Goal: Use online tool/utility: Utilize a website feature to perform a specific function

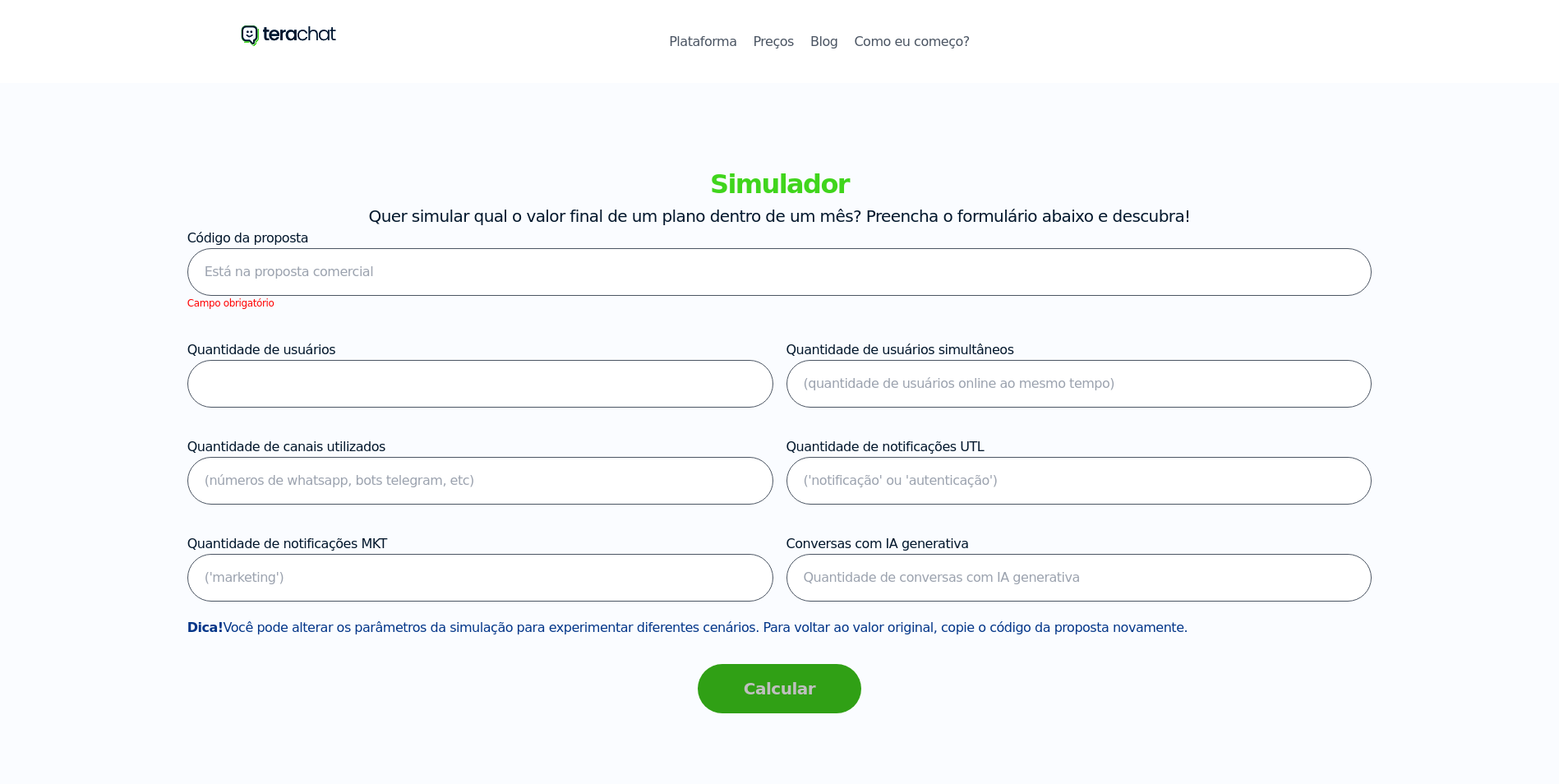
click at [607, 264] on input "text" at bounding box center [780, 272] width 1185 height 48
paste input "1119500059000290000000000000000000121059004700000001000000000000000000000002"
type input "1119500059000290000000000000000000121059004700000001000000000000000000000002"
type input "0"
type input "2"
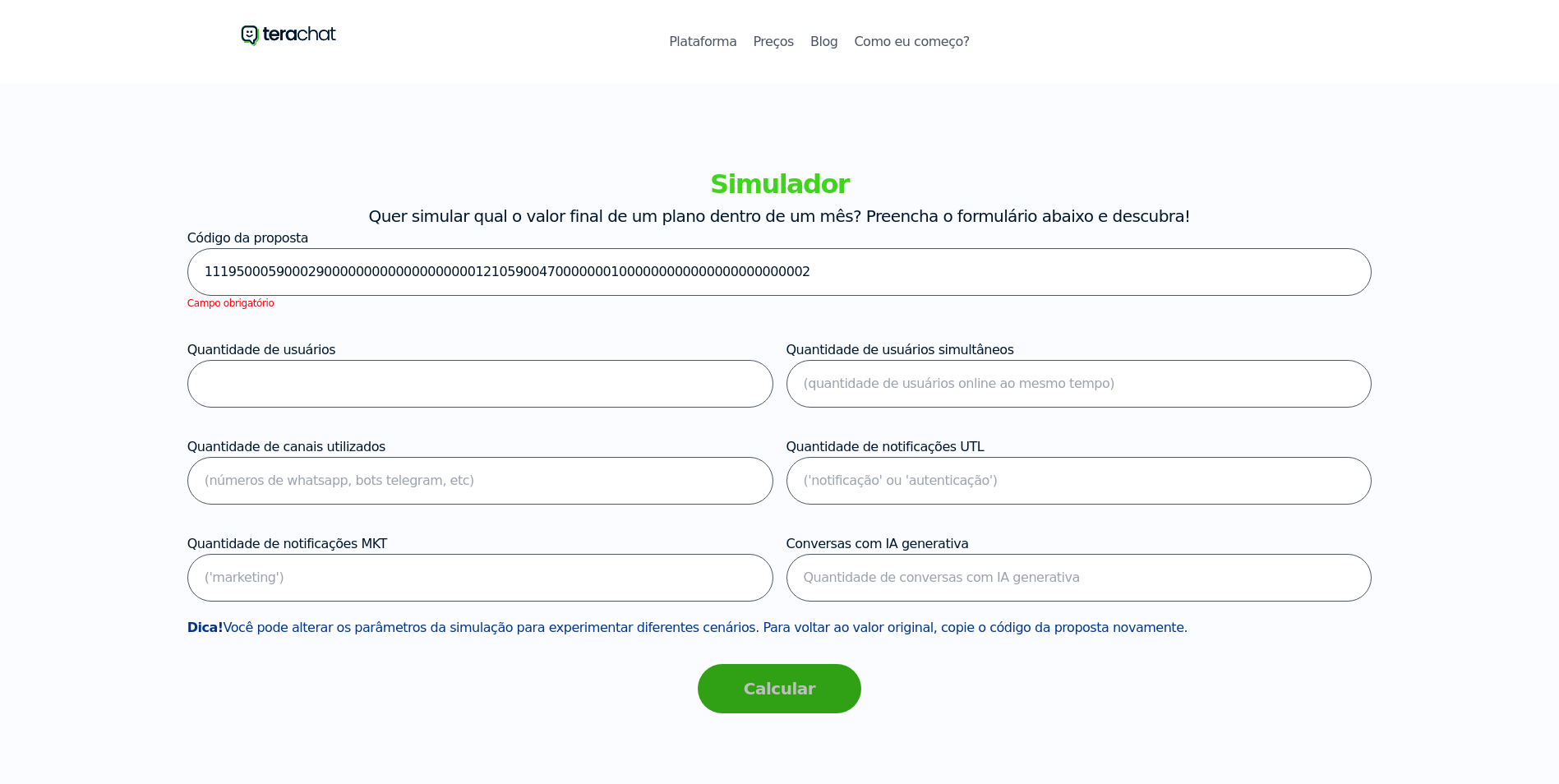
type input "1"
type input "0"
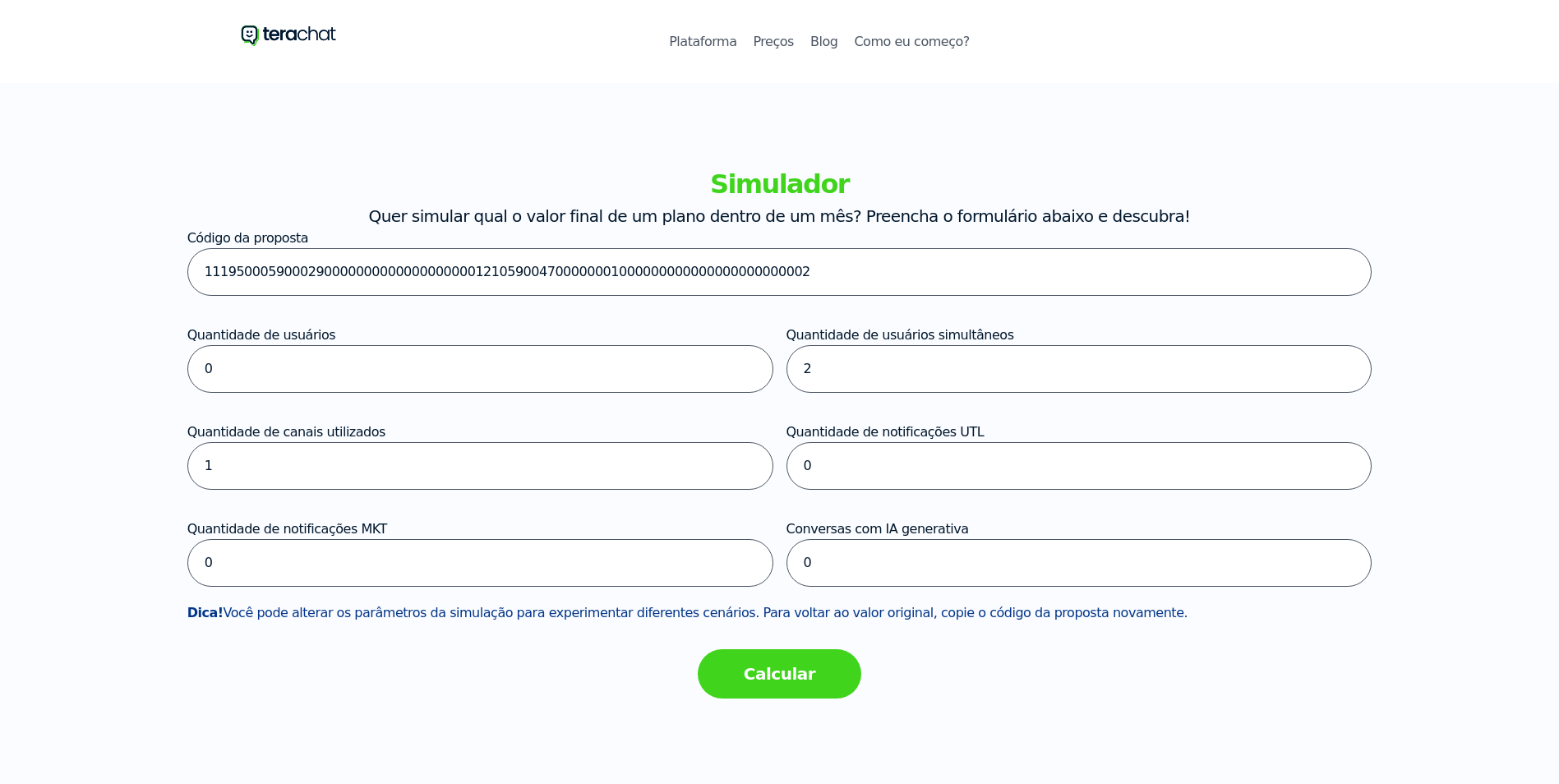
type input "1119500059000290000000000000000000121059004700000001000000000000000000000002"
drag, startPoint x: 850, startPoint y: 376, endPoint x: 771, endPoint y: 376, distance: 79.0
click at [771, 376] on div "Código da proposta 111950005900029000000000000000000012105900470000000100000000…" at bounding box center [780, 416] width 1185 height 375
click at [781, 682] on button "Calcular" at bounding box center [780, 674] width 165 height 49
drag, startPoint x: 884, startPoint y: 378, endPoint x: 734, endPoint y: 366, distance: 150.5
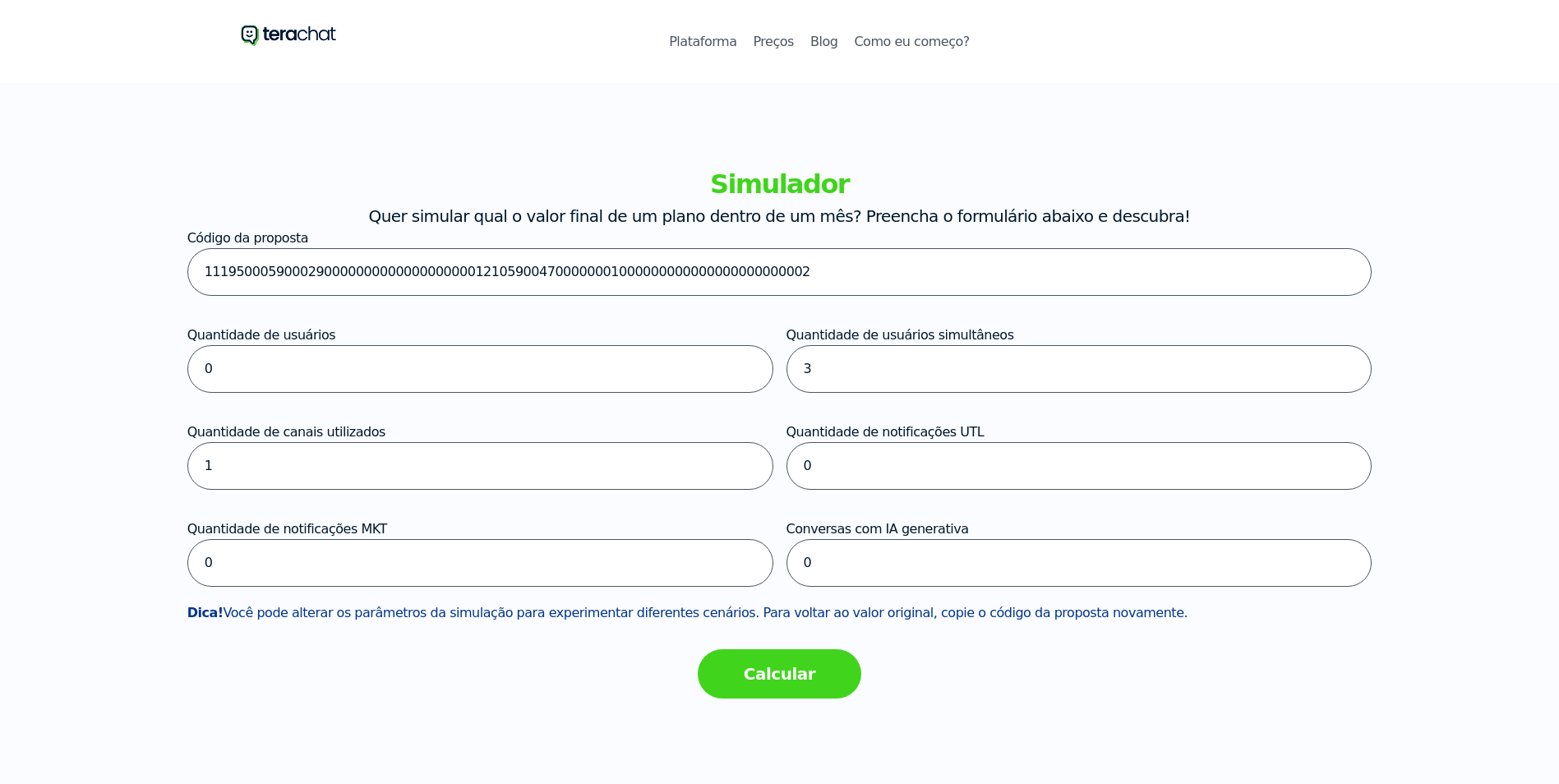
click at [734, 366] on div "Código da proposta 111950005900029000000000000000000012105900470000000100000000…" at bounding box center [780, 416] width 1185 height 375
type input "2"
drag, startPoint x: 772, startPoint y: 640, endPoint x: 775, endPoint y: 665, distance: 25.2
click at [773, 643] on div "Calcular" at bounding box center [780, 682] width 1185 height 118
click at [775, 668] on button "Calcular" at bounding box center [780, 674] width 165 height 49
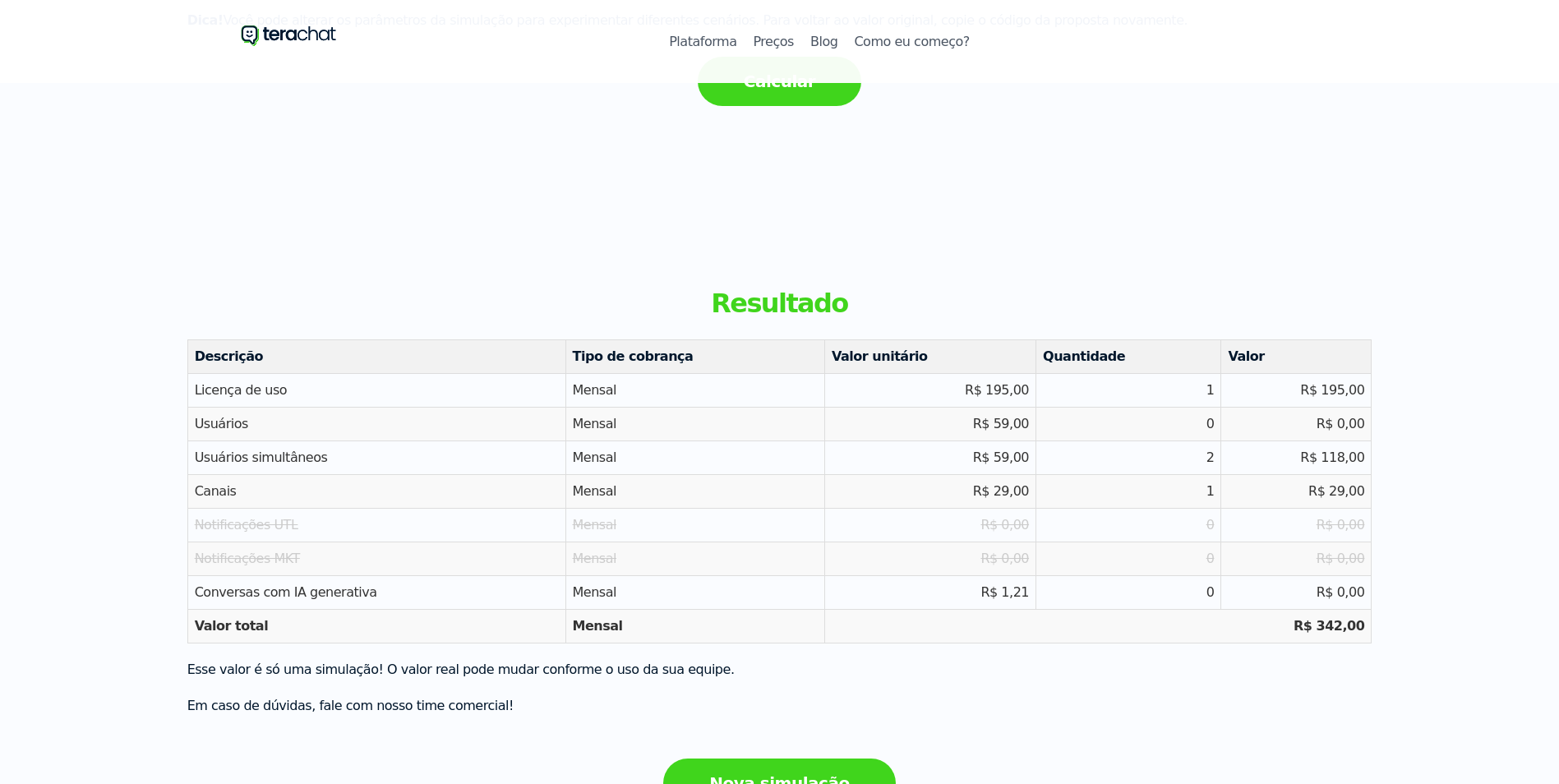
scroll to position [822, 0]
